Goal: Contribute content: Add original content to the website for others to see

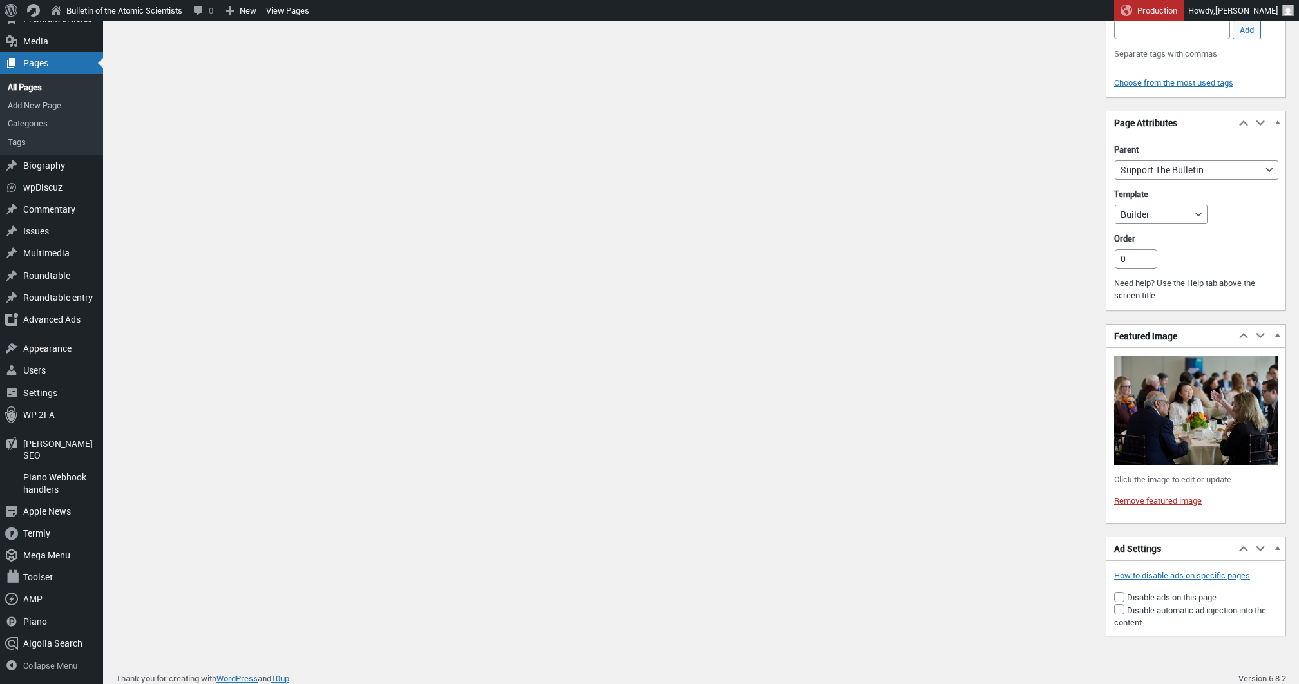
scroll to position [1874, 0]
click at [1153, 495] on link "Remove featured image" at bounding box center [1158, 501] width 88 height 12
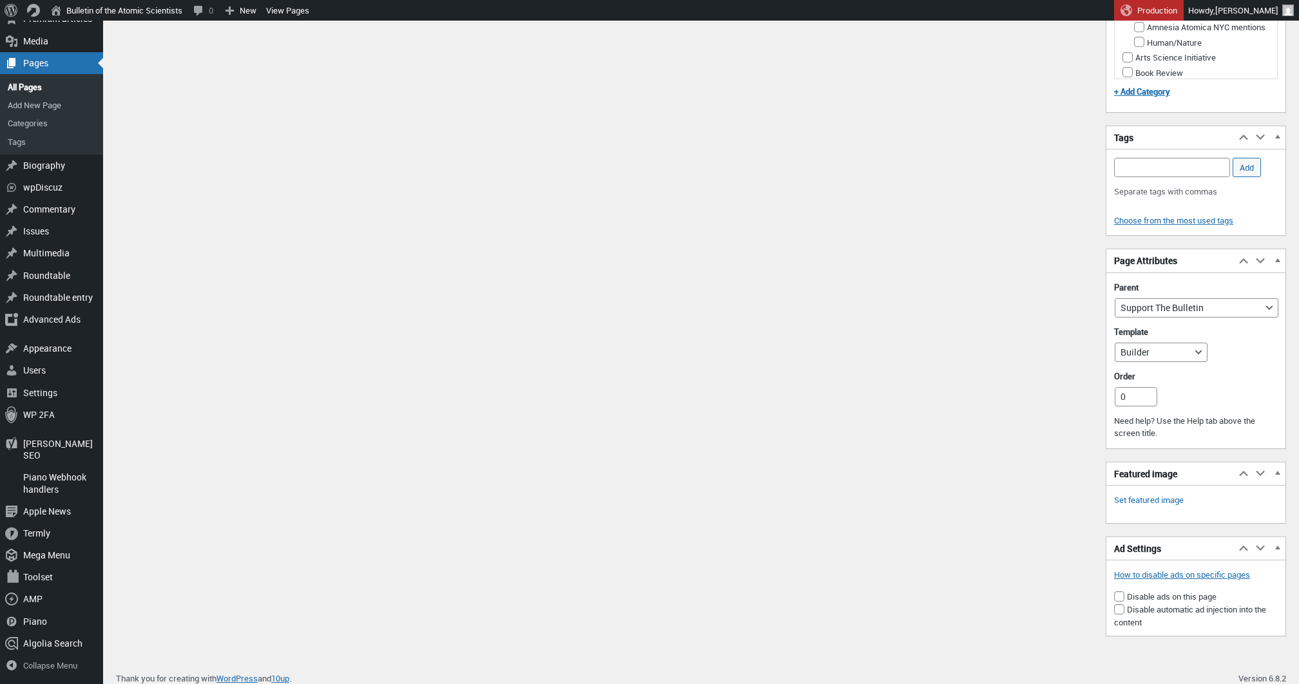
click at [1156, 494] on link "Set featured image" at bounding box center [1149, 500] width 70 height 13
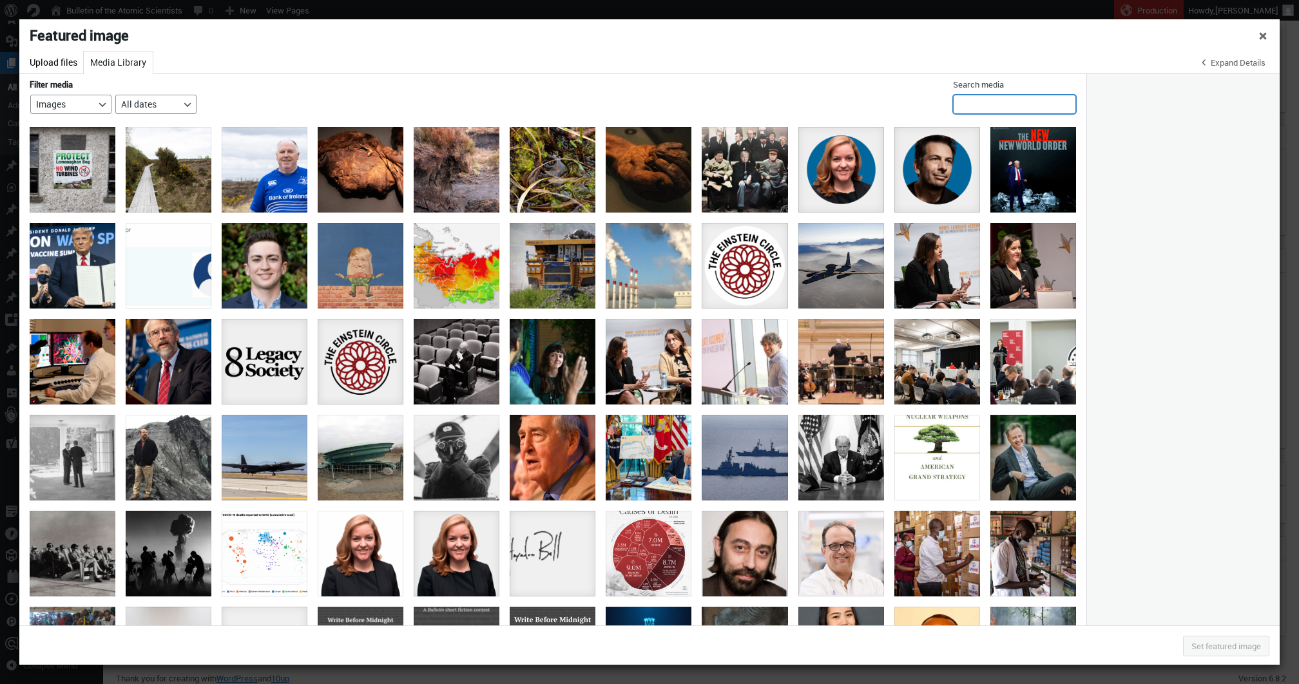
click at [970, 111] on input "Search media" at bounding box center [1014, 104] width 123 height 19
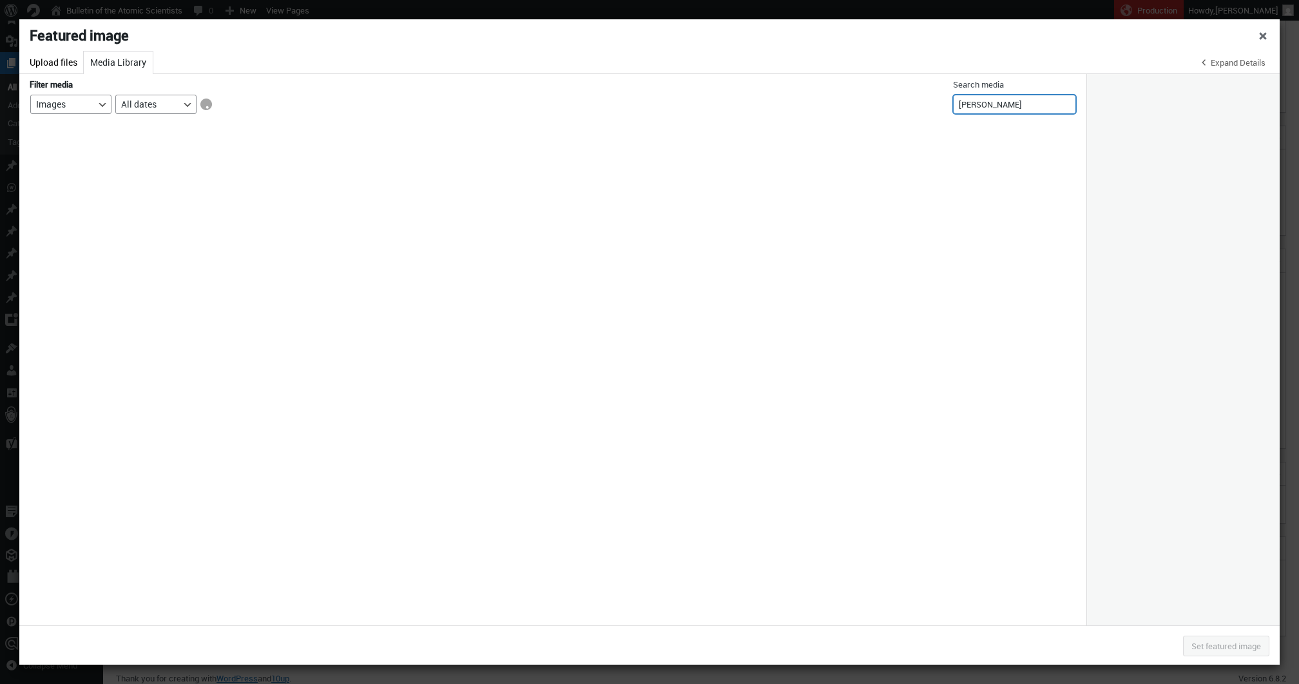
type input "Emily Strasser"
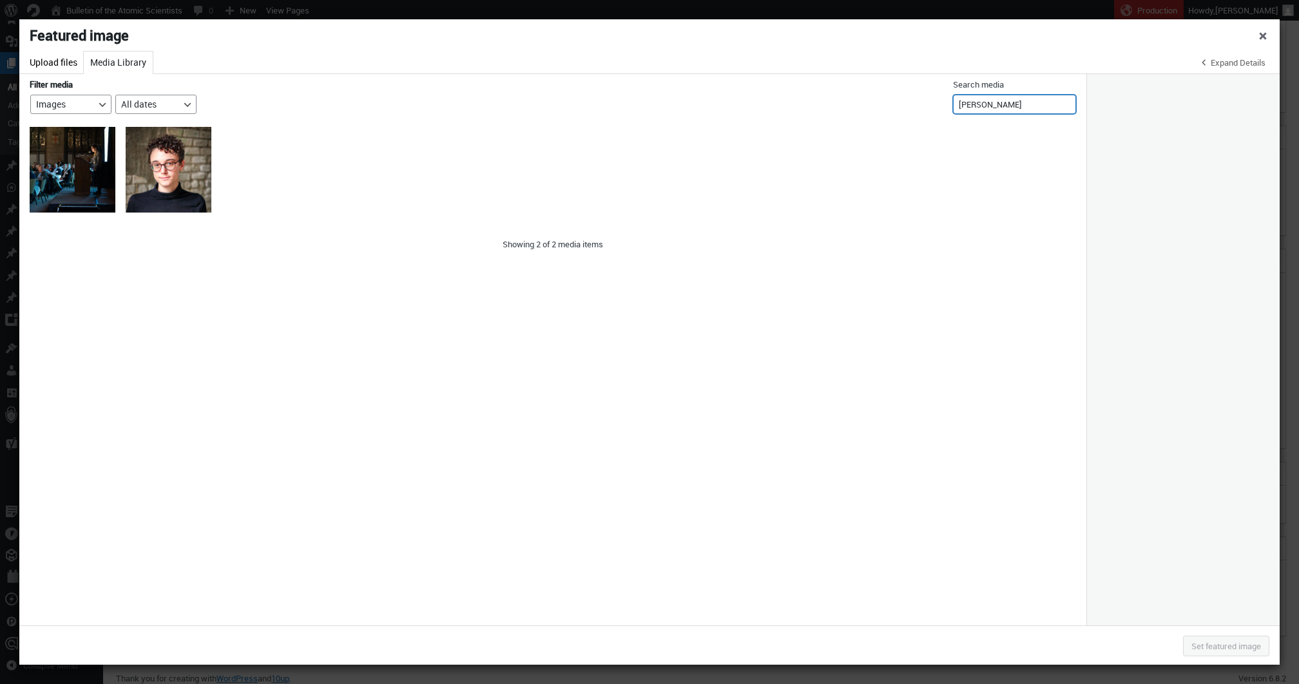
click at [992, 106] on input "Emily Strasser" at bounding box center [1014, 104] width 123 height 19
click at [81, 175] on div "Bulletin of Atomic Scientists" at bounding box center [73, 170] width 86 height 86
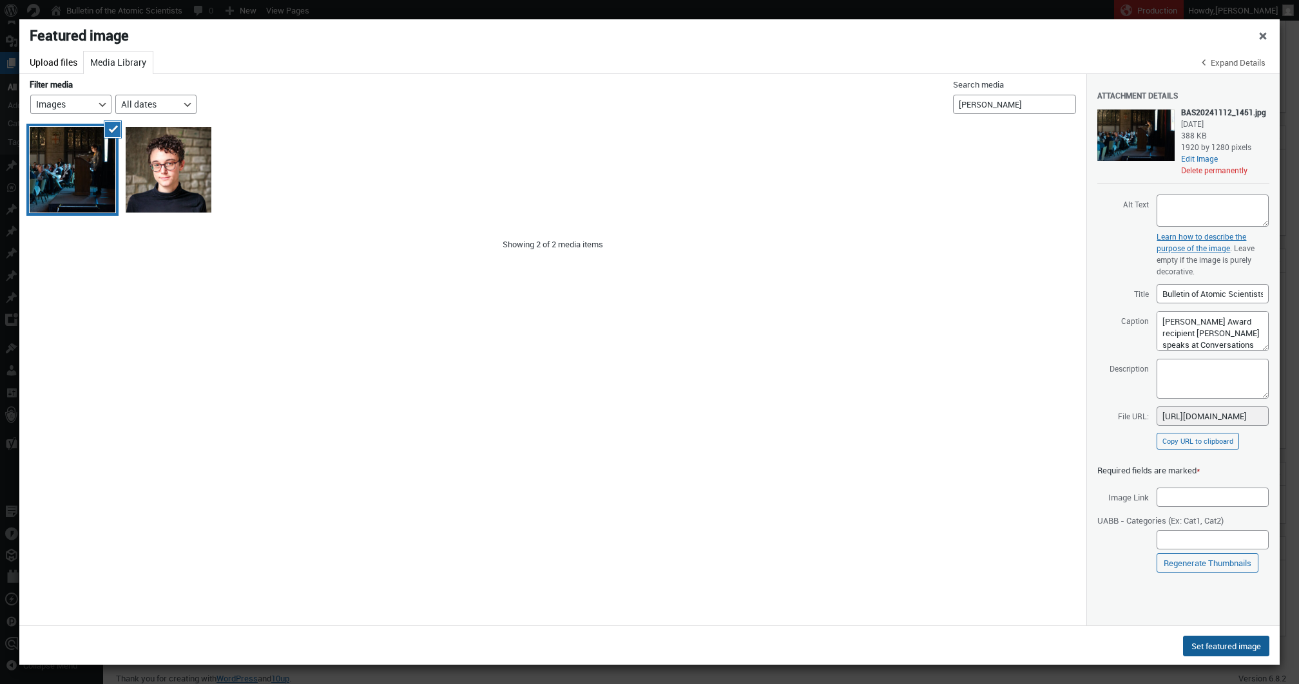
click at [1212, 645] on button "Set featured image" at bounding box center [1226, 646] width 86 height 21
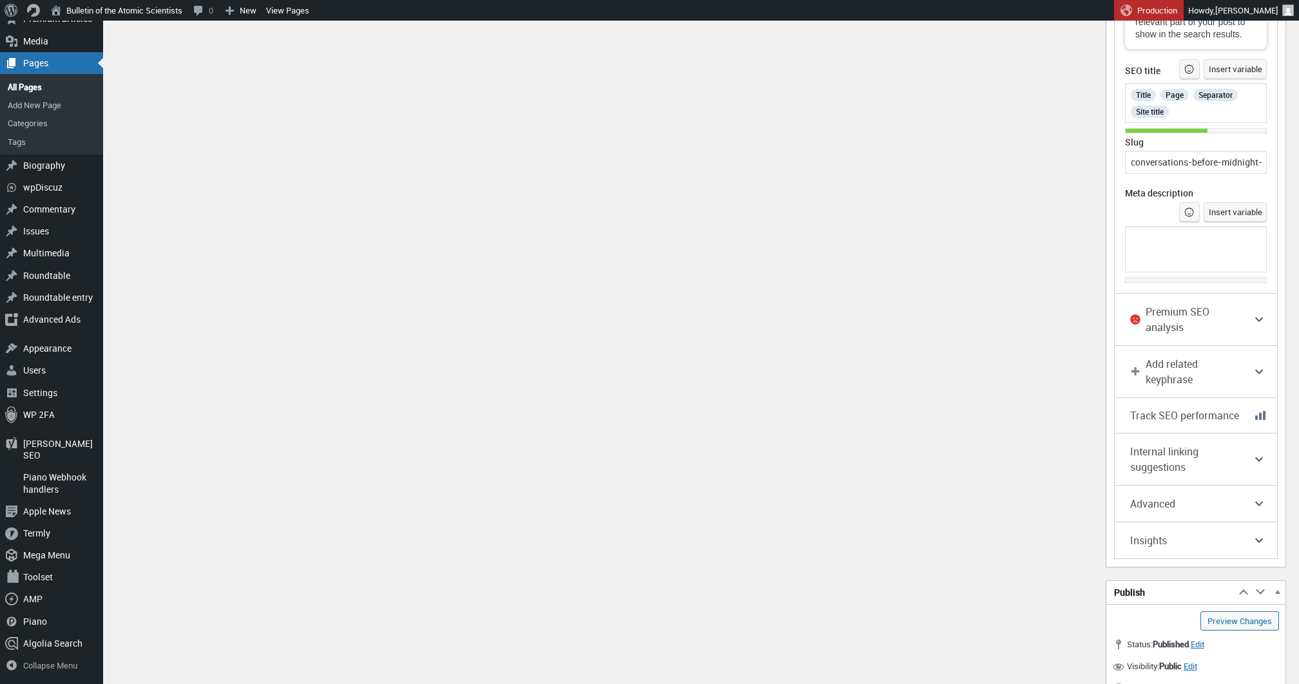
scroll to position [939, 0]
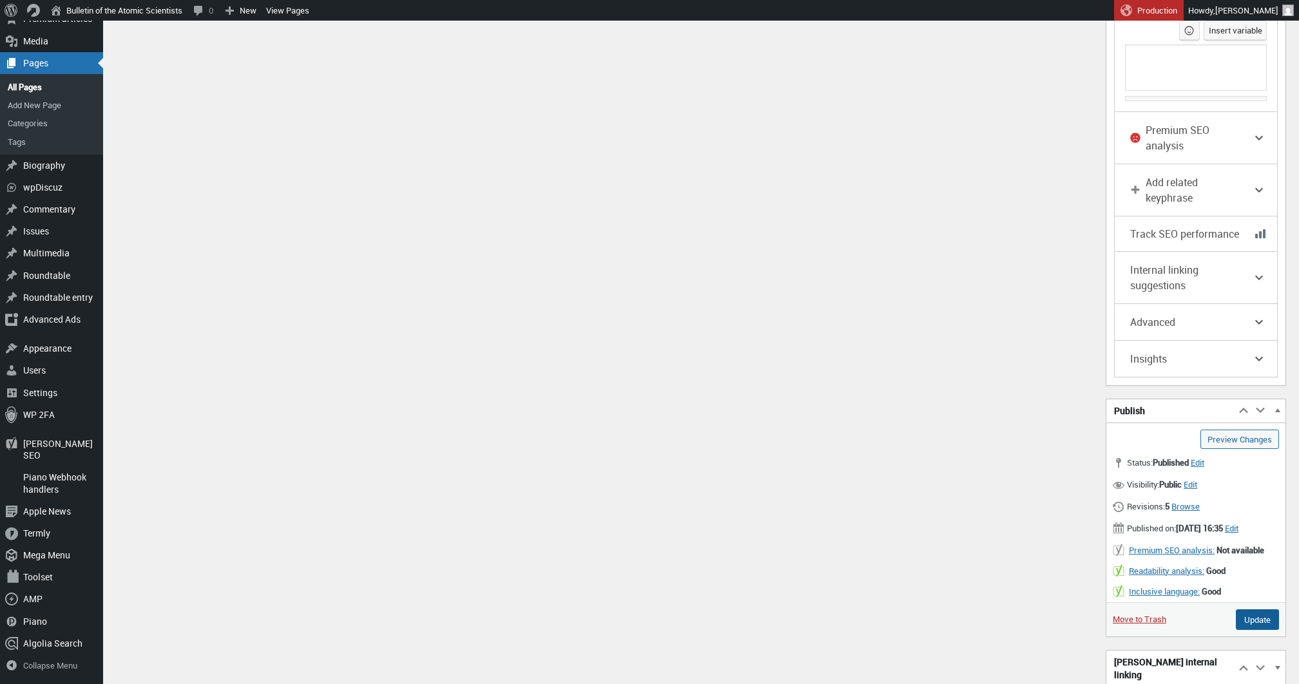
click at [1251, 624] on input "Update" at bounding box center [1256, 619] width 43 height 21
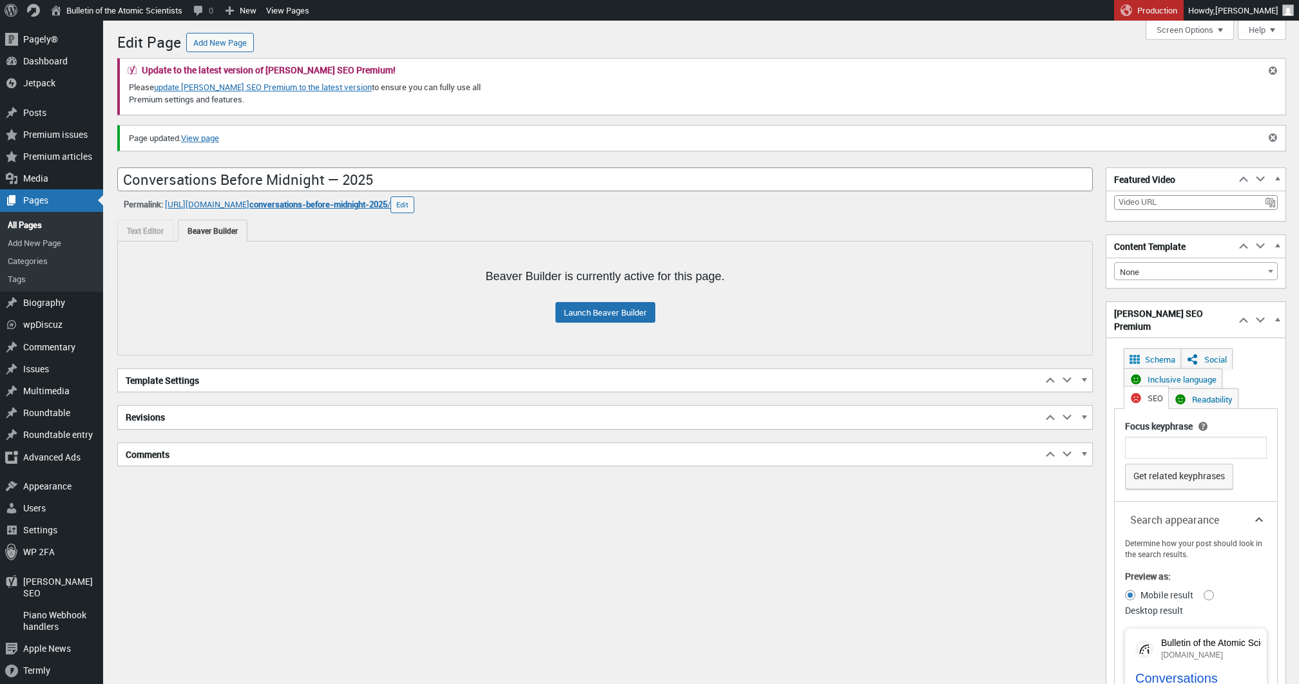
scroll to position [9, 0]
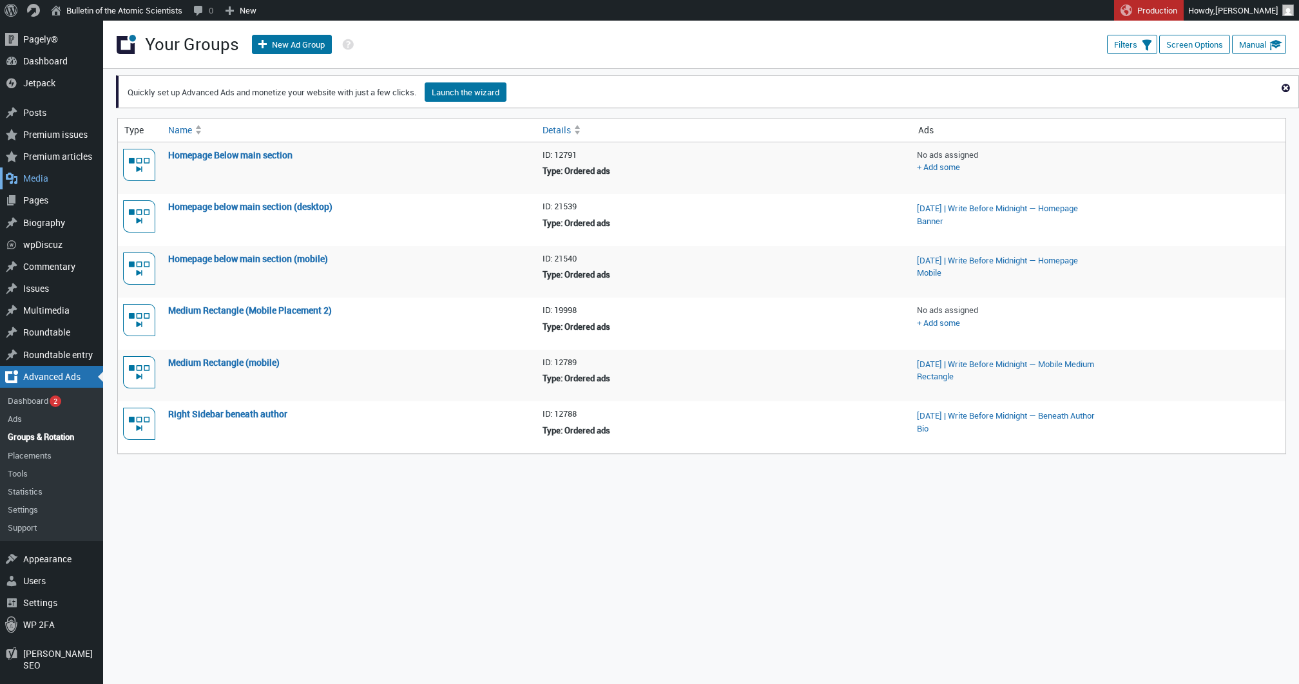
click at [48, 179] on div "Media" at bounding box center [51, 178] width 103 height 22
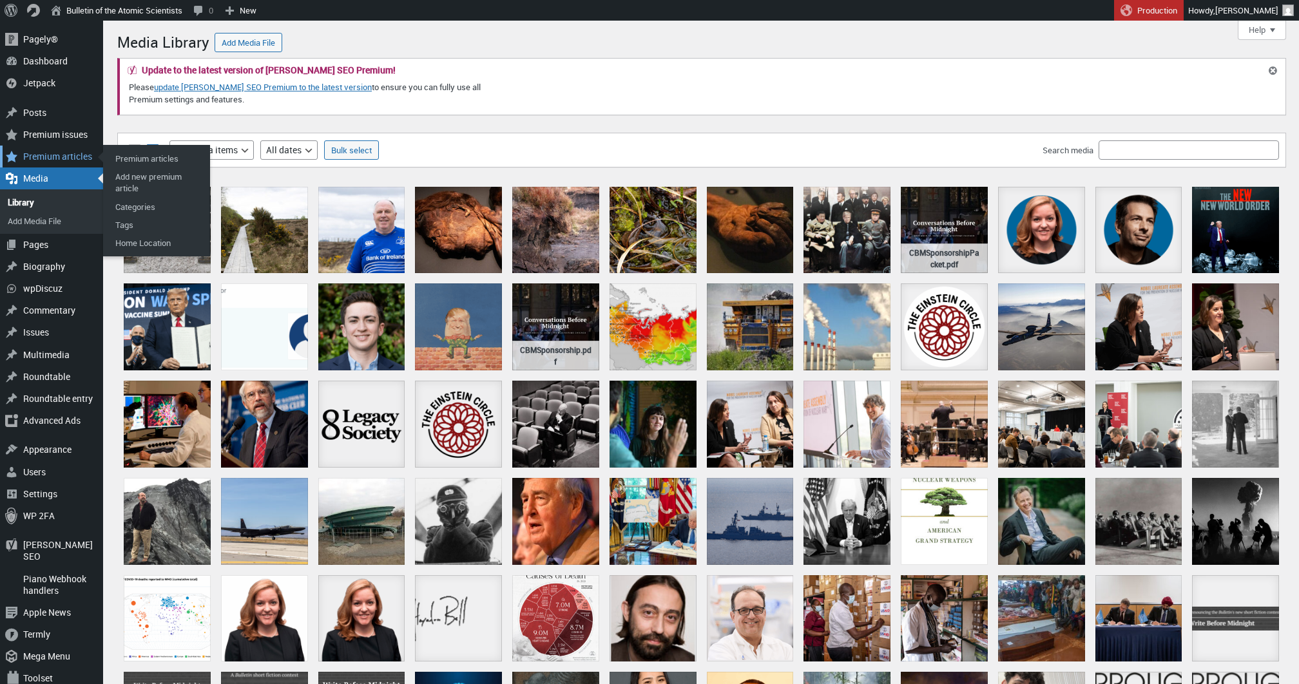
click at [48, 151] on div "Premium articles" at bounding box center [51, 157] width 103 height 22
